Goal: Information Seeking & Learning: Learn about a topic

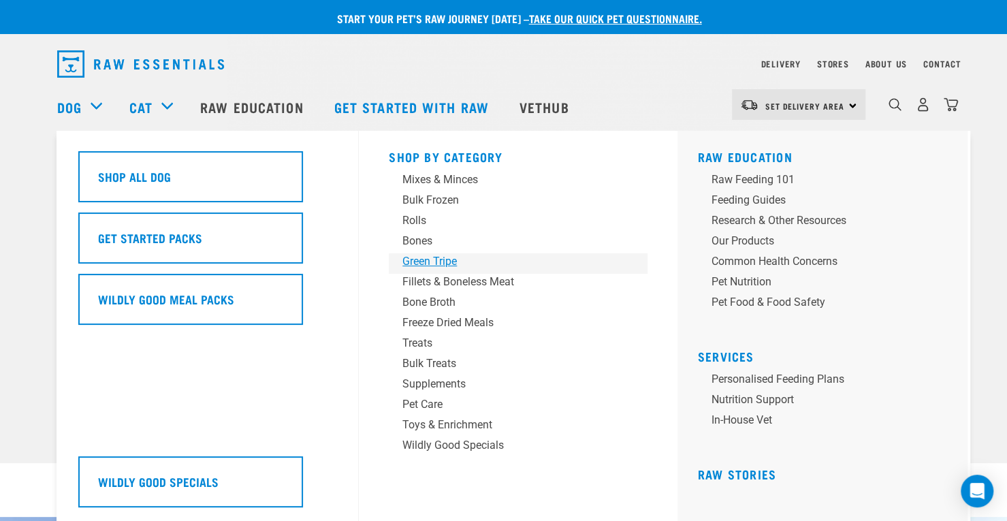
click at [443, 262] on div "Green Tripe" at bounding box center [509, 261] width 213 height 16
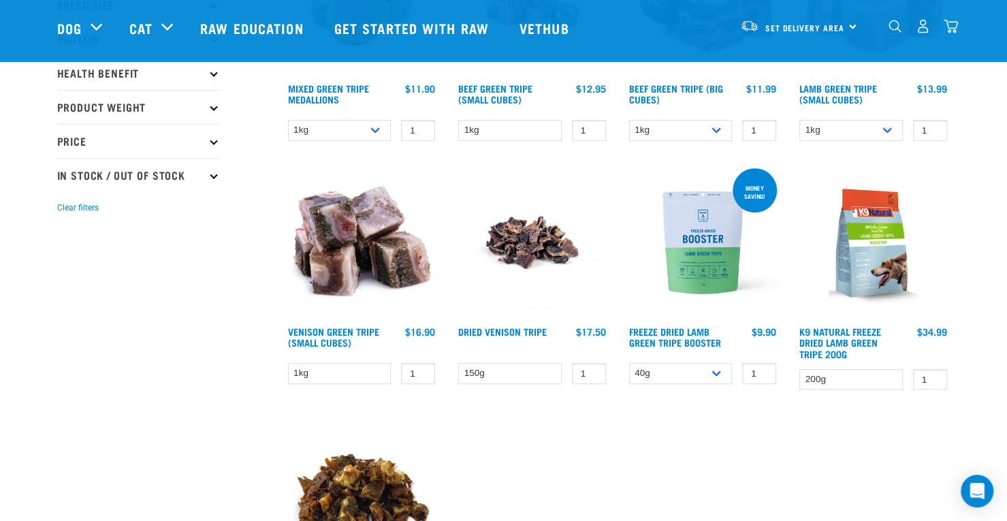
scroll to position [298, 0]
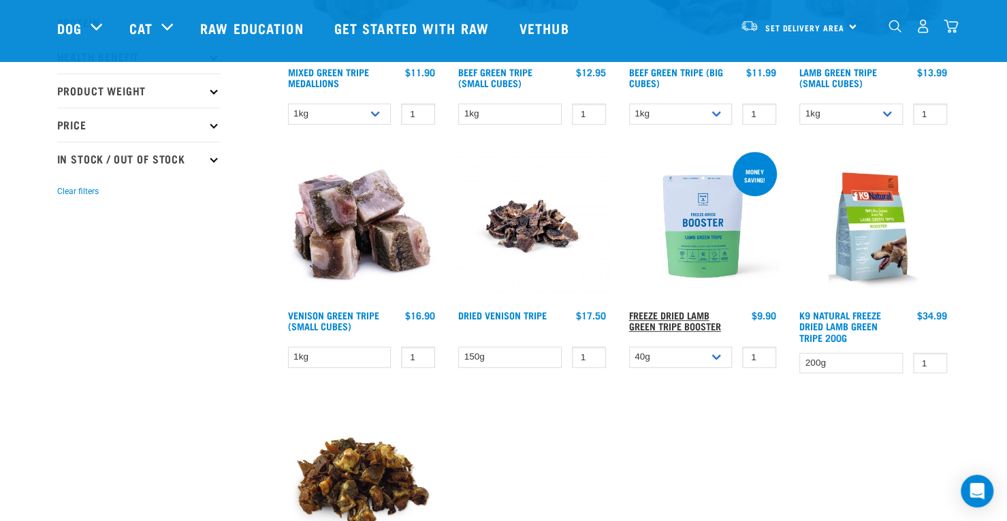
click at [677, 319] on link "Freeze Dried Lamb Green Tripe Booster" at bounding box center [675, 321] width 92 height 16
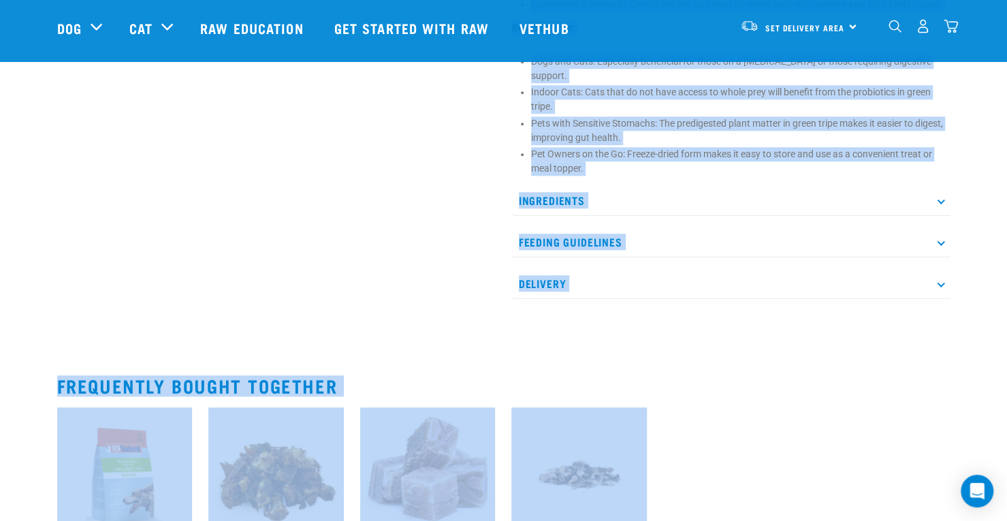
scroll to position [840, 0]
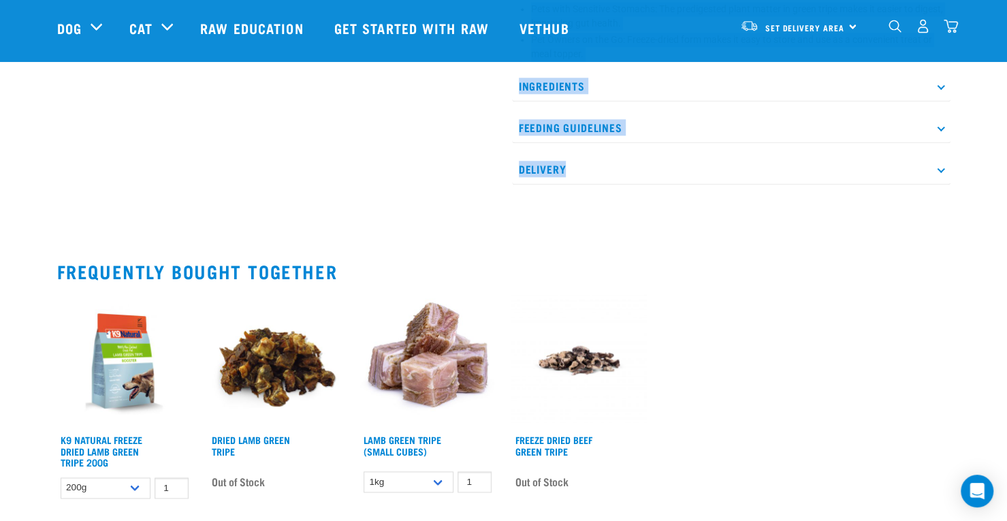
drag, startPoint x: 514, startPoint y: 339, endPoint x: 665, endPoint y: 157, distance: 236.1
click at [808, 265] on h2 "Frequently bought together" at bounding box center [504, 271] width 894 height 21
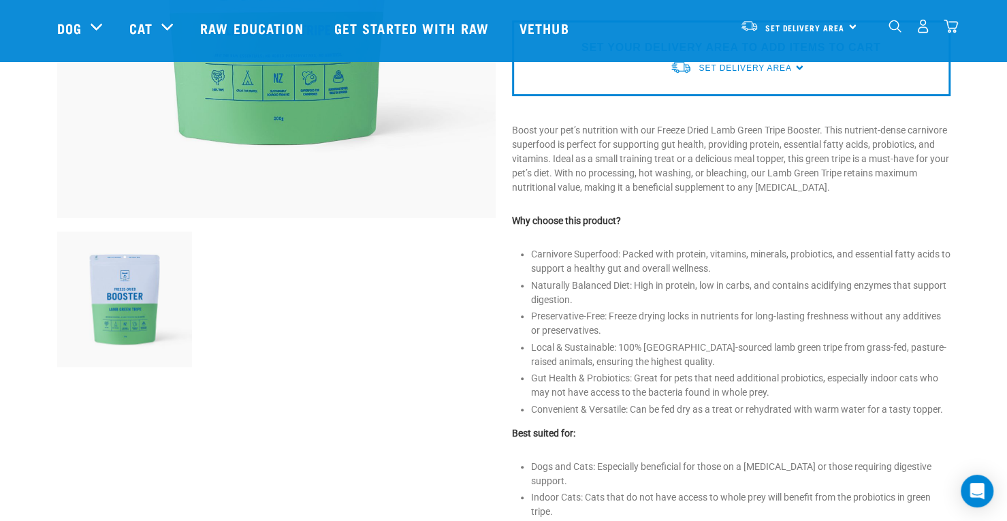
scroll to position [0, 0]
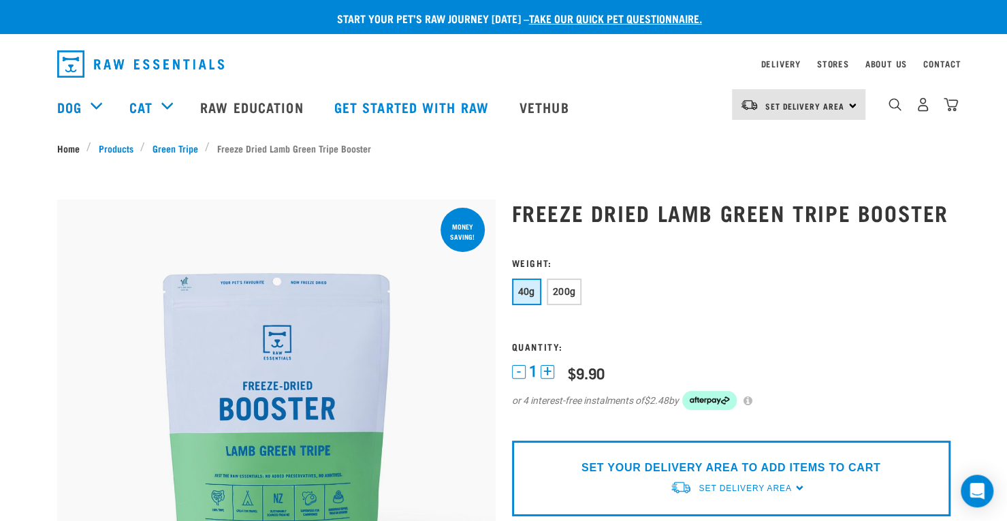
click at [65, 148] on link "Home" at bounding box center [72, 148] width 30 height 14
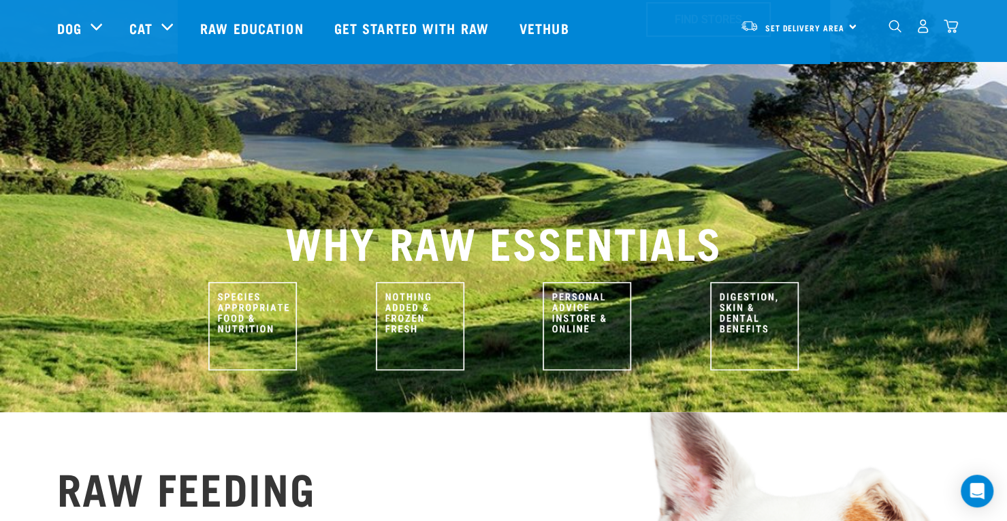
scroll to position [509, 0]
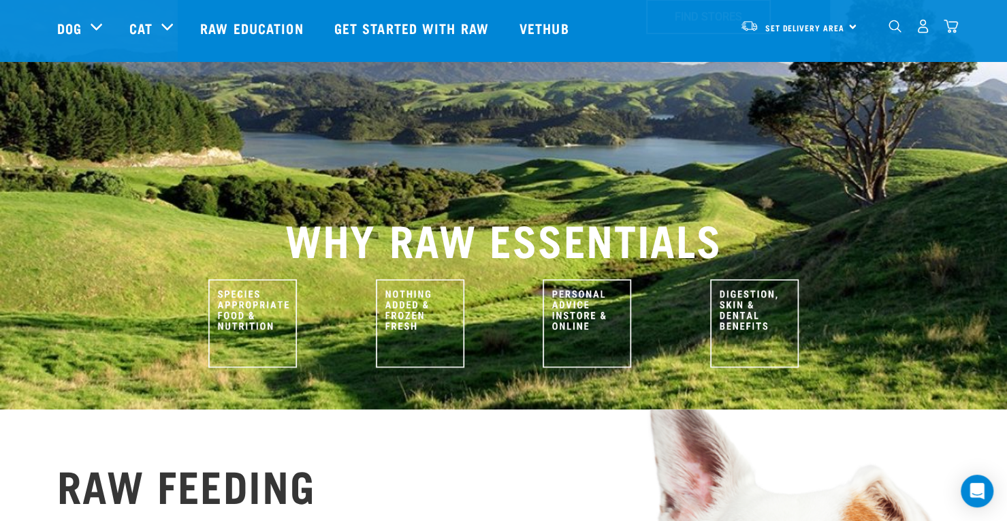
click at [401, 279] on img at bounding box center [420, 323] width 89 height 89
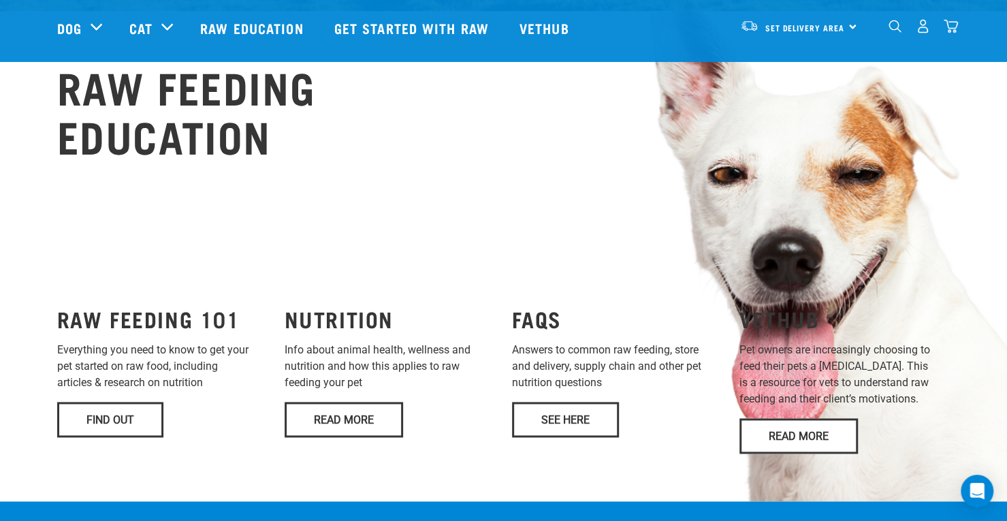
scroll to position [994, 0]
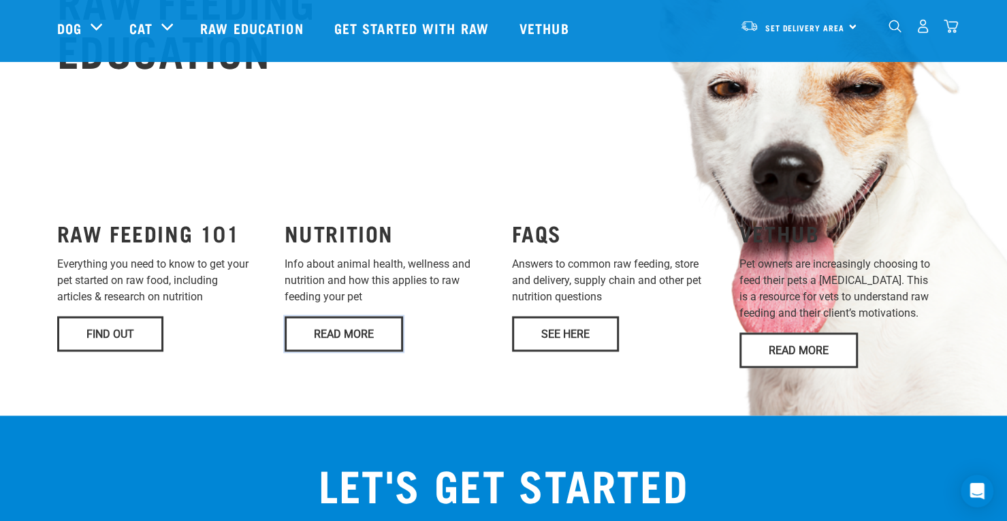
click at [305, 316] on link "Read More" at bounding box center [344, 333] width 119 height 35
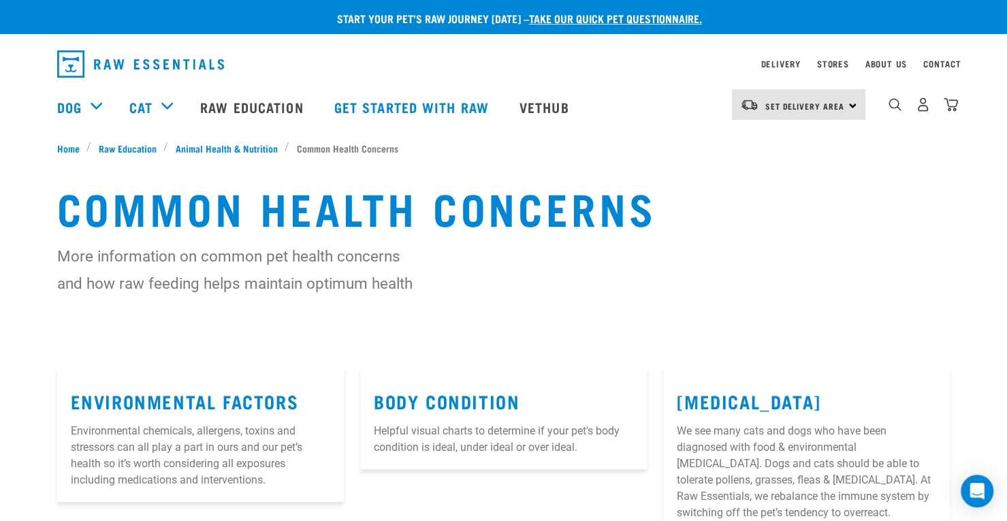
click at [78, 61] on img "dropdown navigation" at bounding box center [140, 63] width 167 height 27
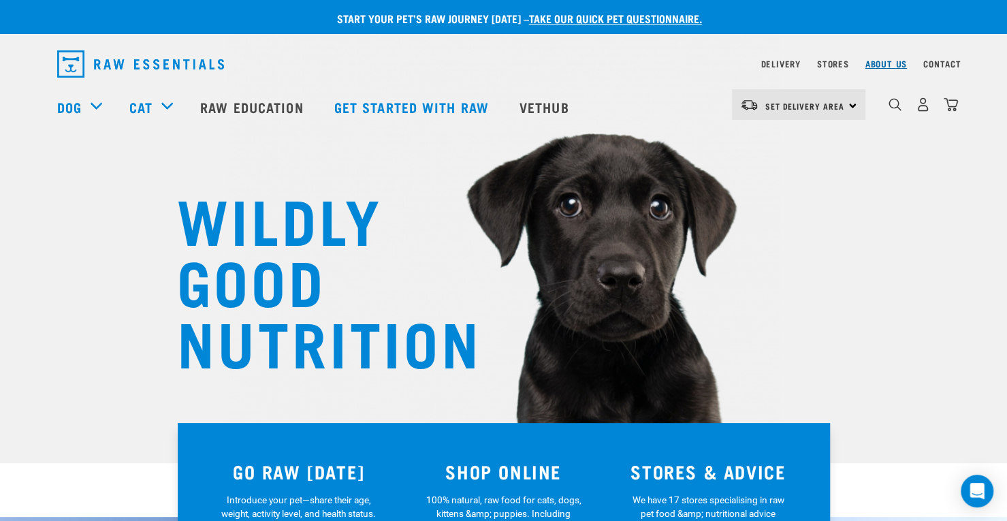
click at [886, 65] on link "About Us" at bounding box center [886, 63] width 42 height 5
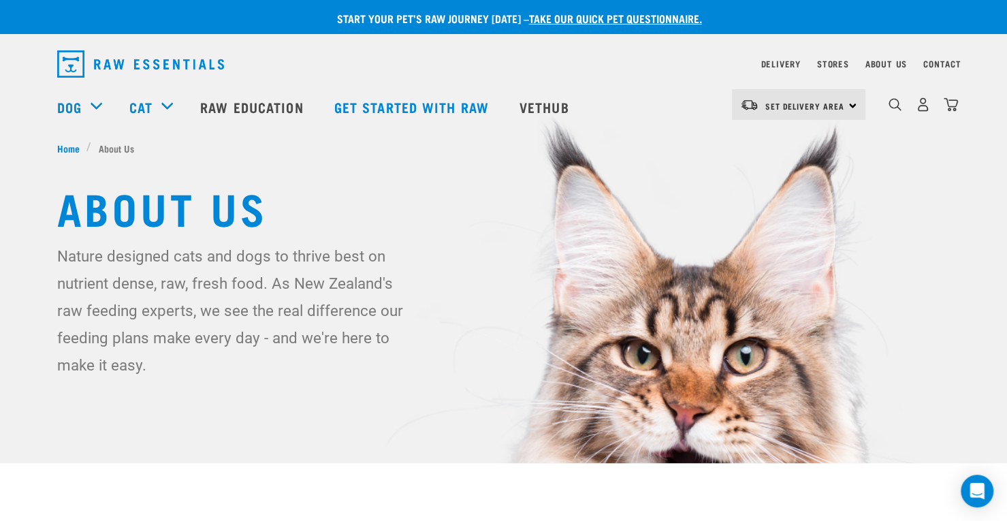
drag, startPoint x: 89, startPoint y: 244, endPoint x: 200, endPoint y: 365, distance: 164.4
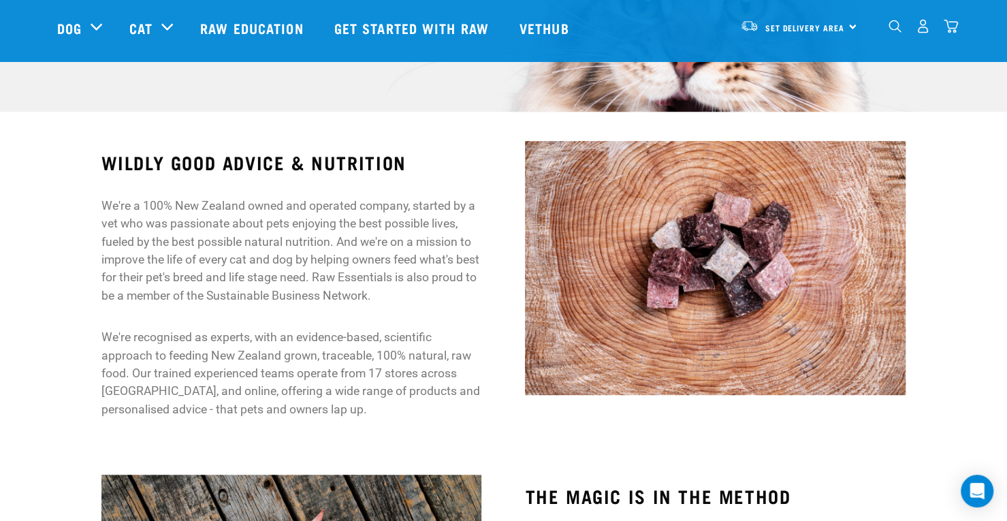
scroll to position [361, 0]
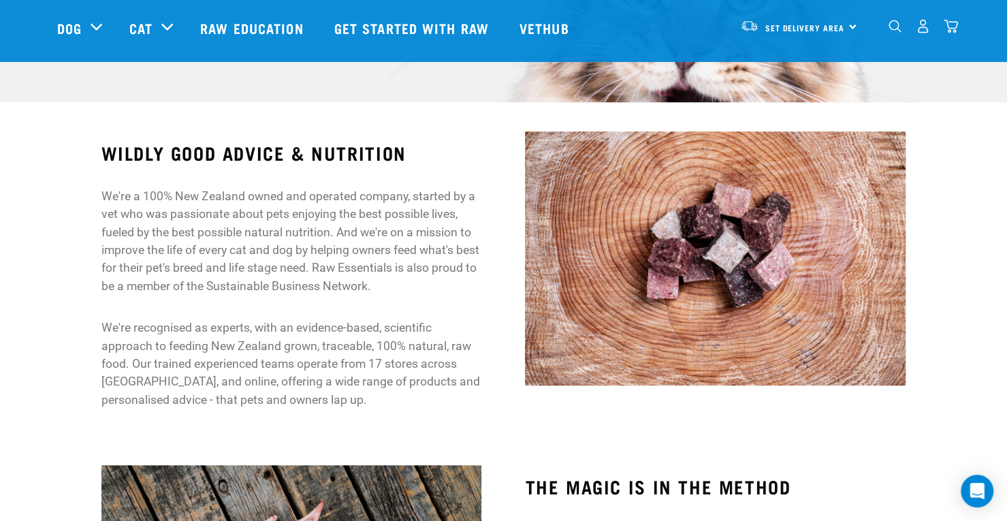
click at [78, 204] on div "WILDLY GOOD ADVICE & NUTRITION We're a 100% New Zealand owned and operated comp…" at bounding box center [504, 281] width 1018 height 317
click at [101, 195] on p "We're a 100% New Zealand owned and operated company, started by a vet who was p…" at bounding box center [291, 241] width 381 height 108
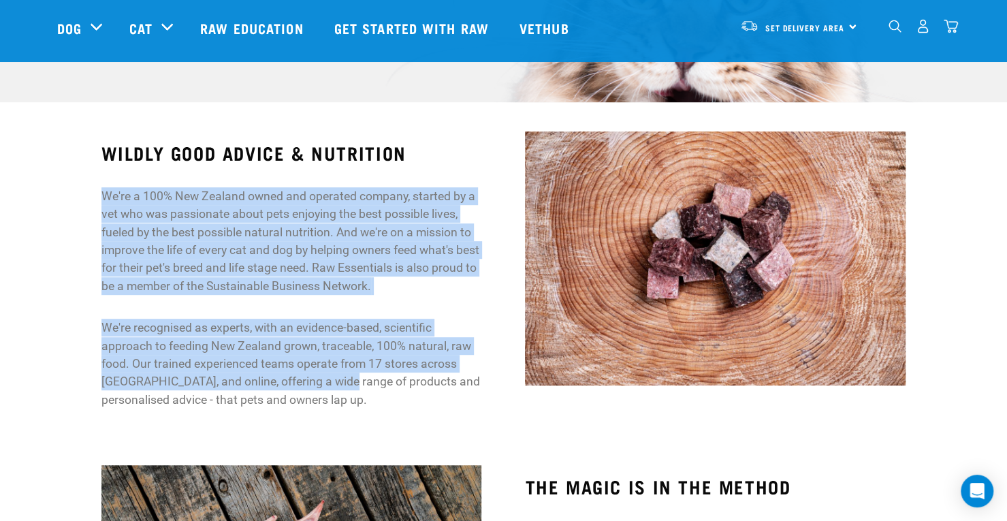
drag, startPoint x: 101, startPoint y: 195, endPoint x: 328, endPoint y: 376, distance: 289.9
click at [328, 376] on div "WILDLY GOOD ADVICE & NUTRITION We're a 100% New Zealand owned and operated comp…" at bounding box center [291, 275] width 381 height 266
copy div "We're a 100% New Zealand owned and operated company, started by a vet who was p…"
click at [372, 223] on p "We're a 100% New Zealand owned and operated company, started by a vet who was p…" at bounding box center [291, 241] width 381 height 108
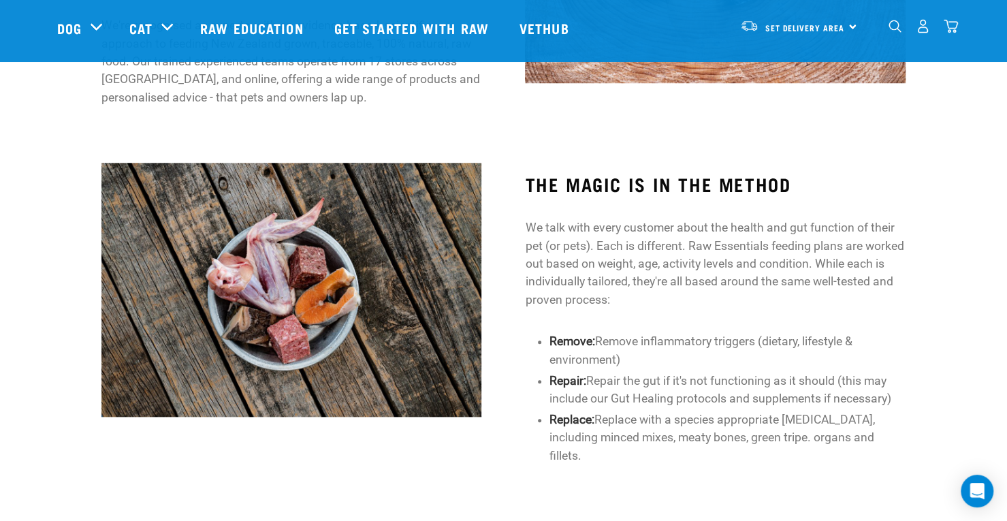
scroll to position [665, 0]
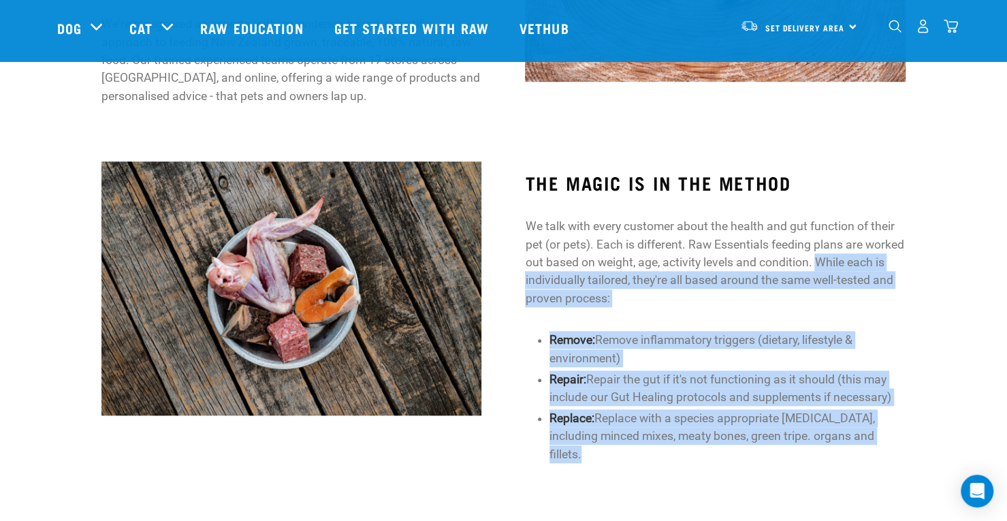
drag, startPoint x: 858, startPoint y: 262, endPoint x: 832, endPoint y: 464, distance: 203.9
click at [832, 464] on div "THE MAGIC IS IN THE METHOD We talk with every customer about the health and gut…" at bounding box center [715, 318] width 424 height 330
copy div "While each is individually tailored, they're all based around the same well-tes…"
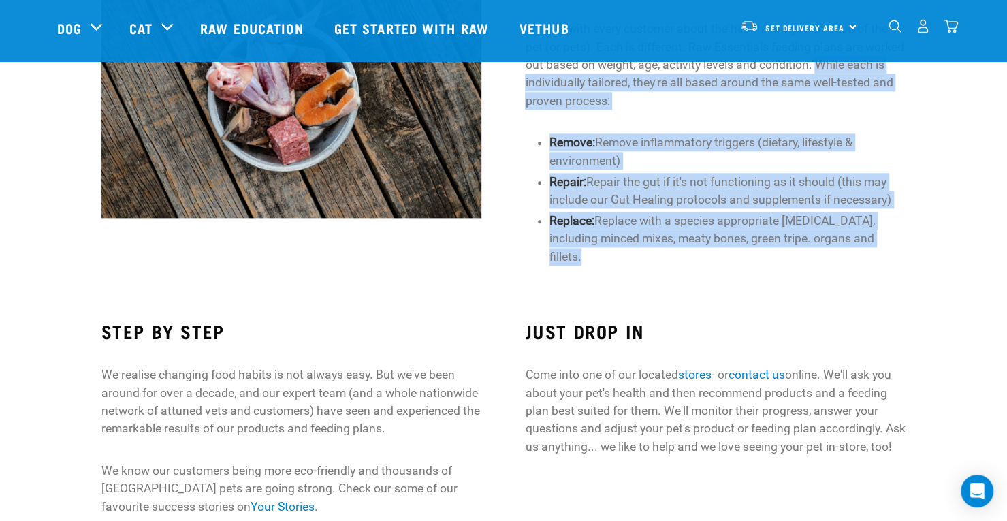
scroll to position [866, 0]
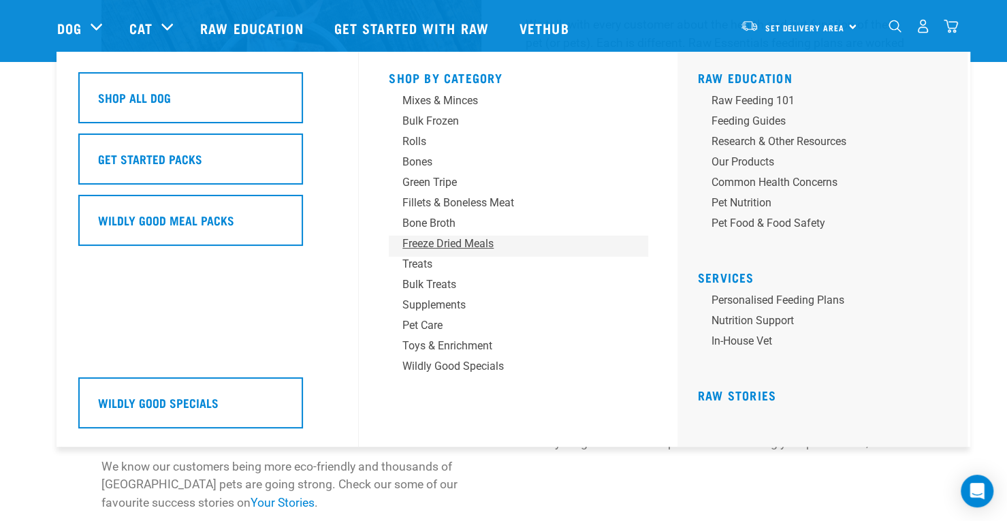
click at [429, 243] on div "Freeze Dried Meals" at bounding box center [509, 244] width 213 height 16
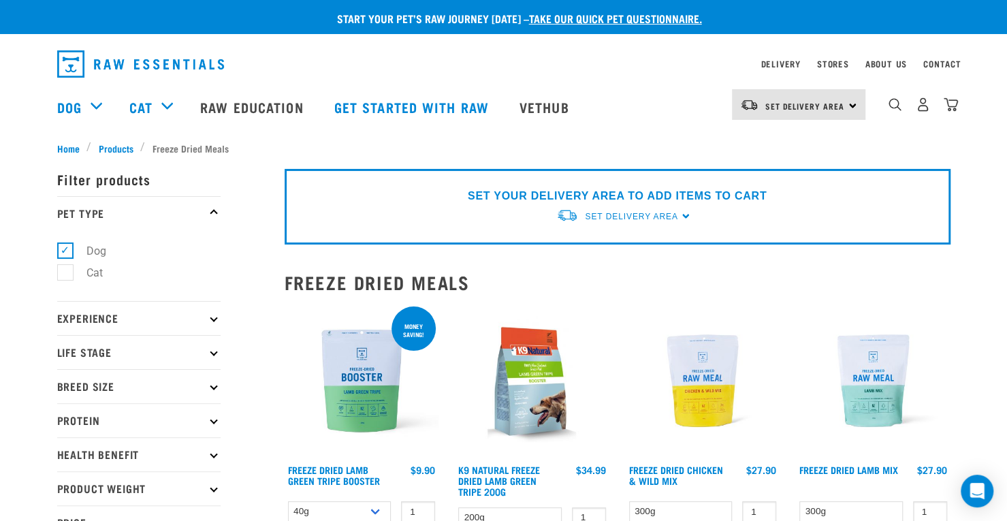
click at [112, 327] on p "Experience" at bounding box center [138, 318] width 163 height 34
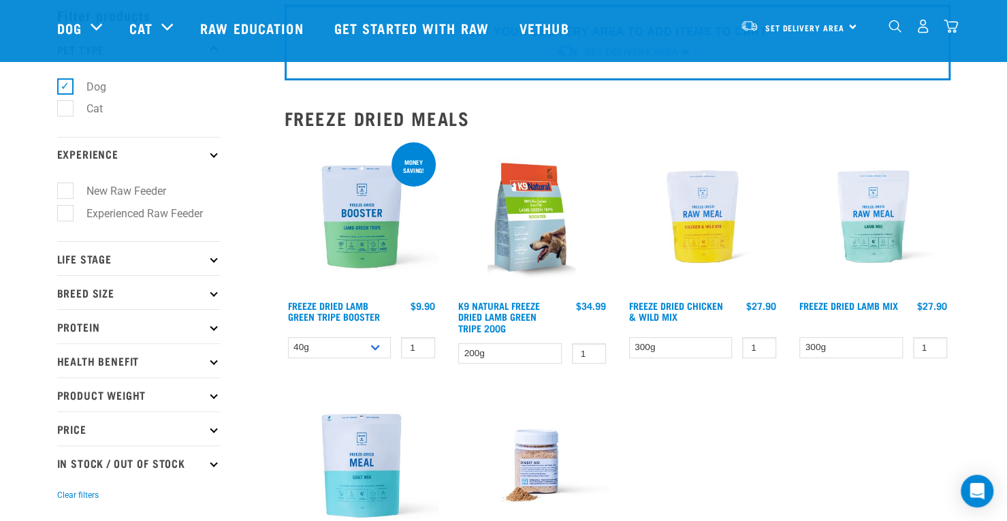
scroll to position [68, 0]
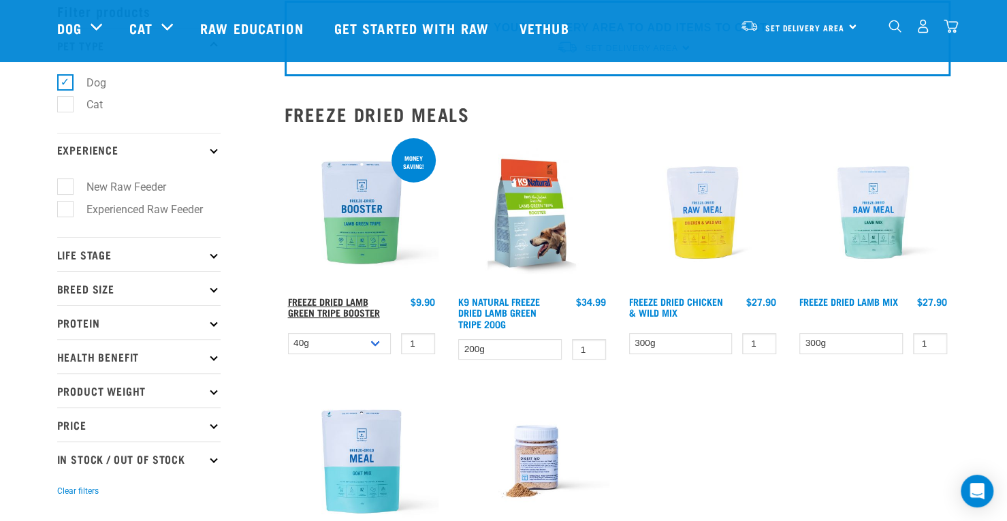
click at [336, 305] on link "Freeze Dried Lamb Green Tripe Booster" at bounding box center [334, 307] width 92 height 16
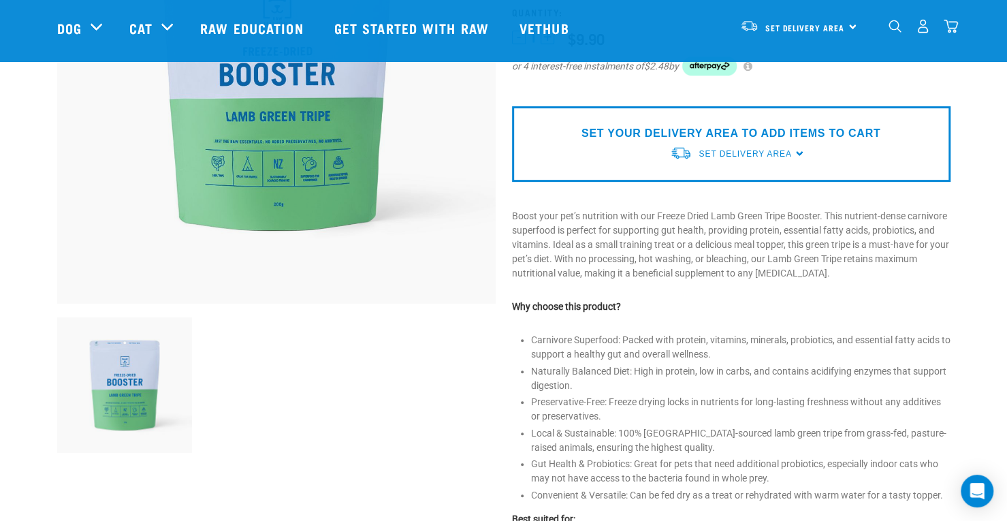
scroll to position [242, 0]
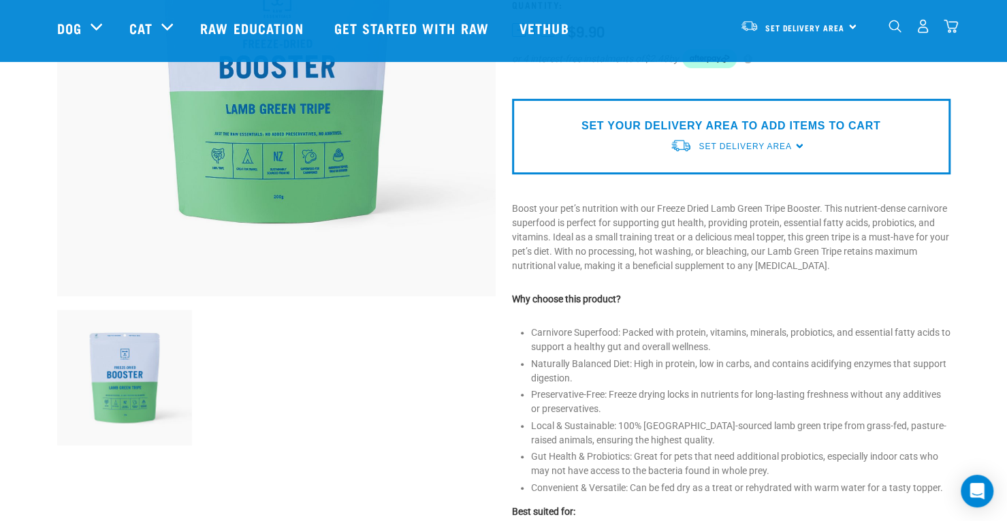
click at [515, 209] on p "Boost your pet’s nutrition with our Freeze Dried Lamb Green Tripe Booster. This…" at bounding box center [731, 238] width 439 height 72
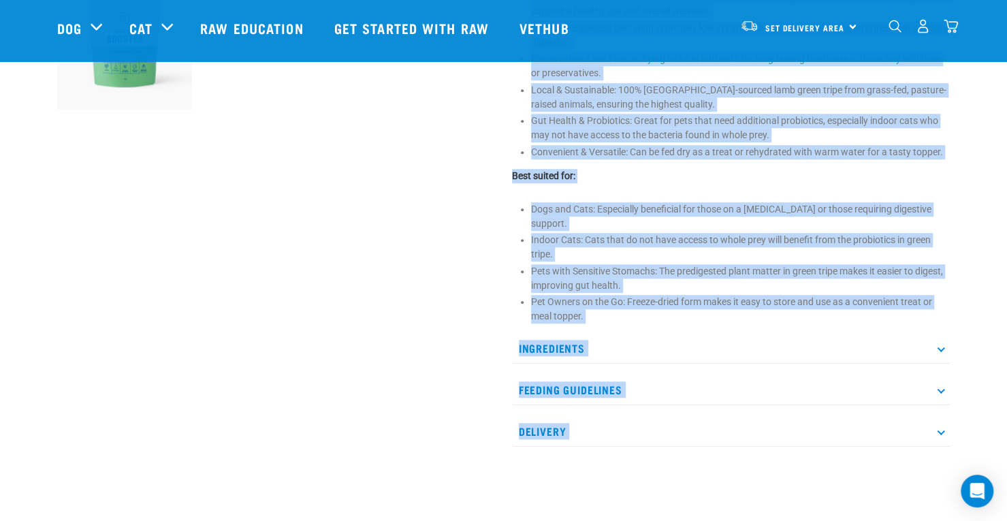
scroll to position [754, 0]
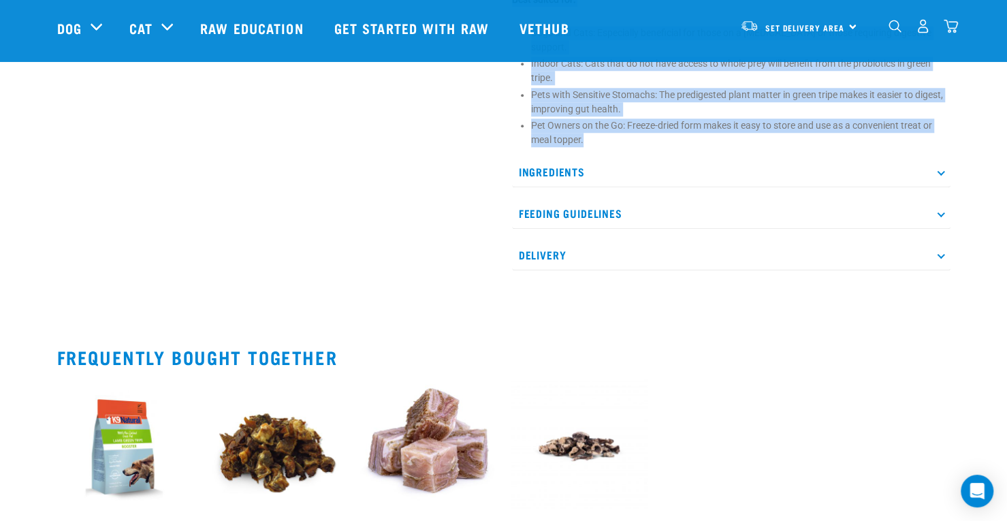
drag, startPoint x: 509, startPoint y: 208, endPoint x: 665, endPoint y: 129, distance: 173.9
copy div "Lorem ipsu dol’s ametconse adip eli Seddoe Tempo Inci Utlab Etdol Magnaal. Enim…"
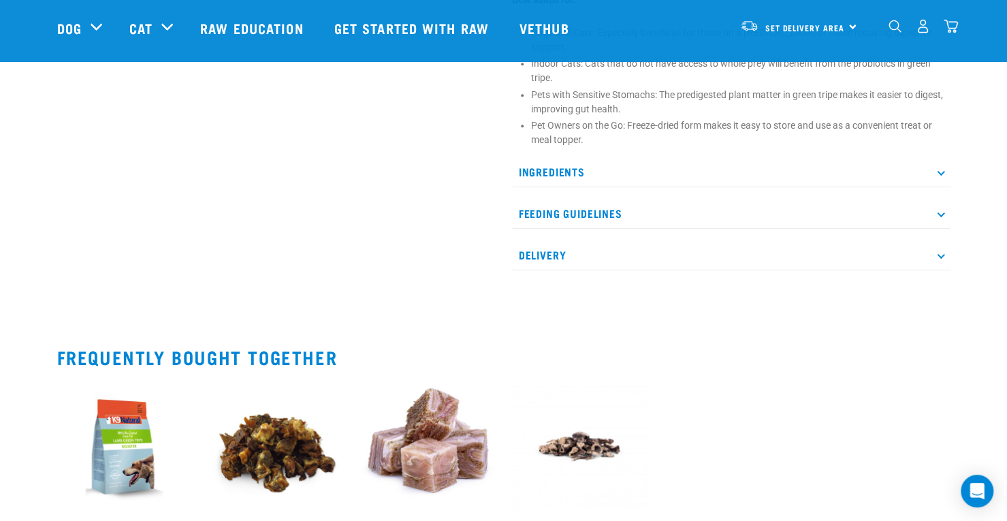
click at [551, 160] on p "Ingredients" at bounding box center [731, 172] width 439 height 31
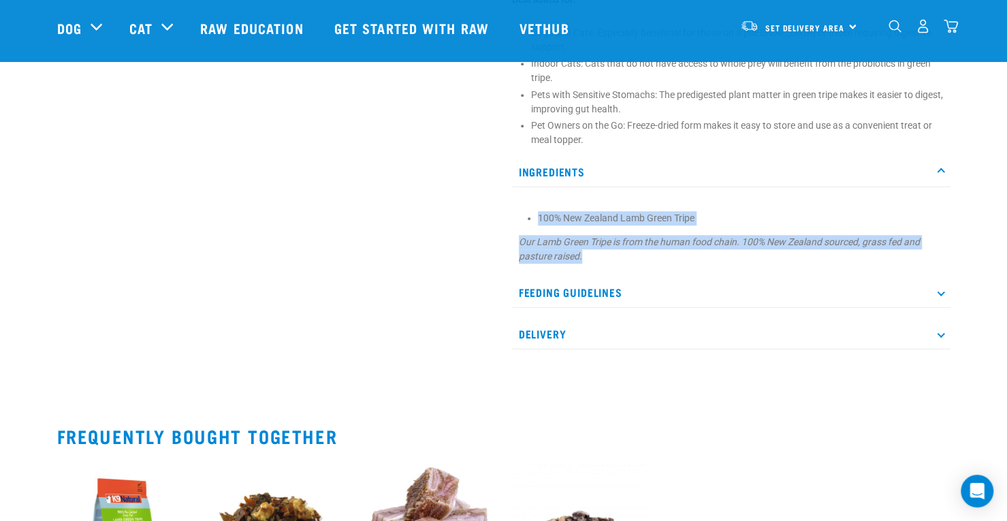
drag, startPoint x: 537, startPoint y: 202, endPoint x: 629, endPoint y: 249, distance: 103.9
click at [629, 249] on div "100% New Zealand Lamb Green Tripe Our Lamb Green Tripe is from the human food c…" at bounding box center [731, 233] width 439 height 76
copy section "100% New Zealand Lamb Green Tripe Our Lamb Green Tripe is from the human food c…"
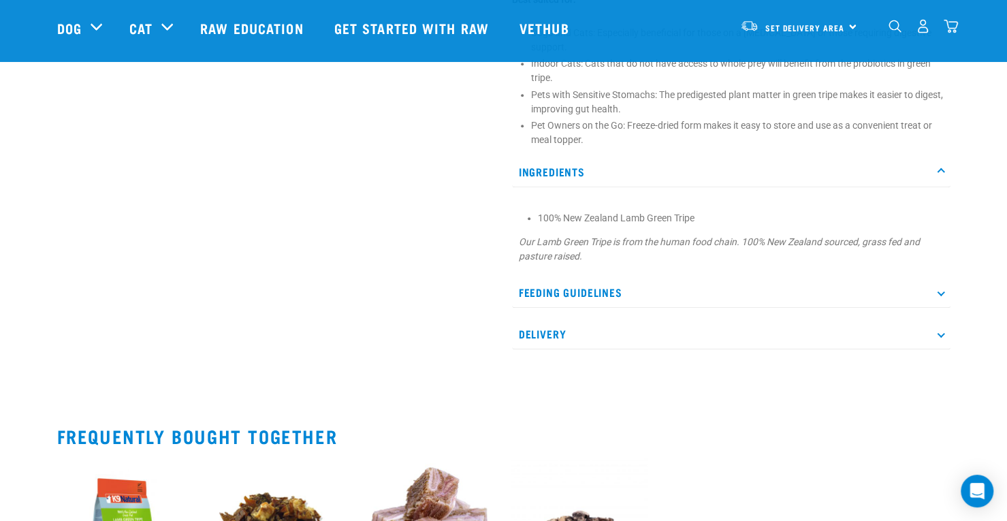
click at [599, 277] on p "Feeding Guidelines" at bounding box center [731, 292] width 439 height 31
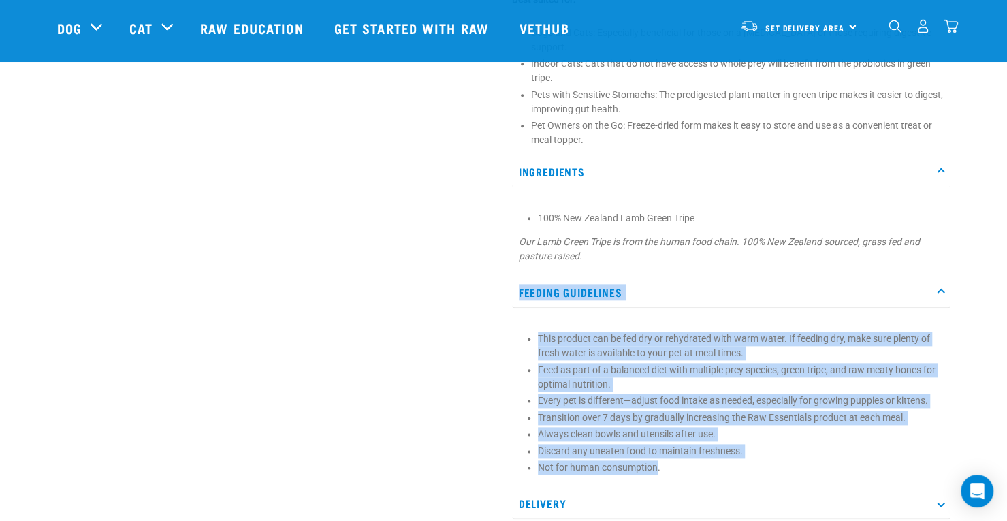
drag, startPoint x: 512, startPoint y: 276, endPoint x: 657, endPoint y: 448, distance: 225.3
click at [657, 448] on div "Feeding Guidelines This product can be fed dry or rehydrated with warm water. I…" at bounding box center [731, 379] width 439 height 204
copy div "Feeding Guidelines This product can be fed dry or rehydrated with warm water. I…"
